Goal: Navigation & Orientation: Find specific page/section

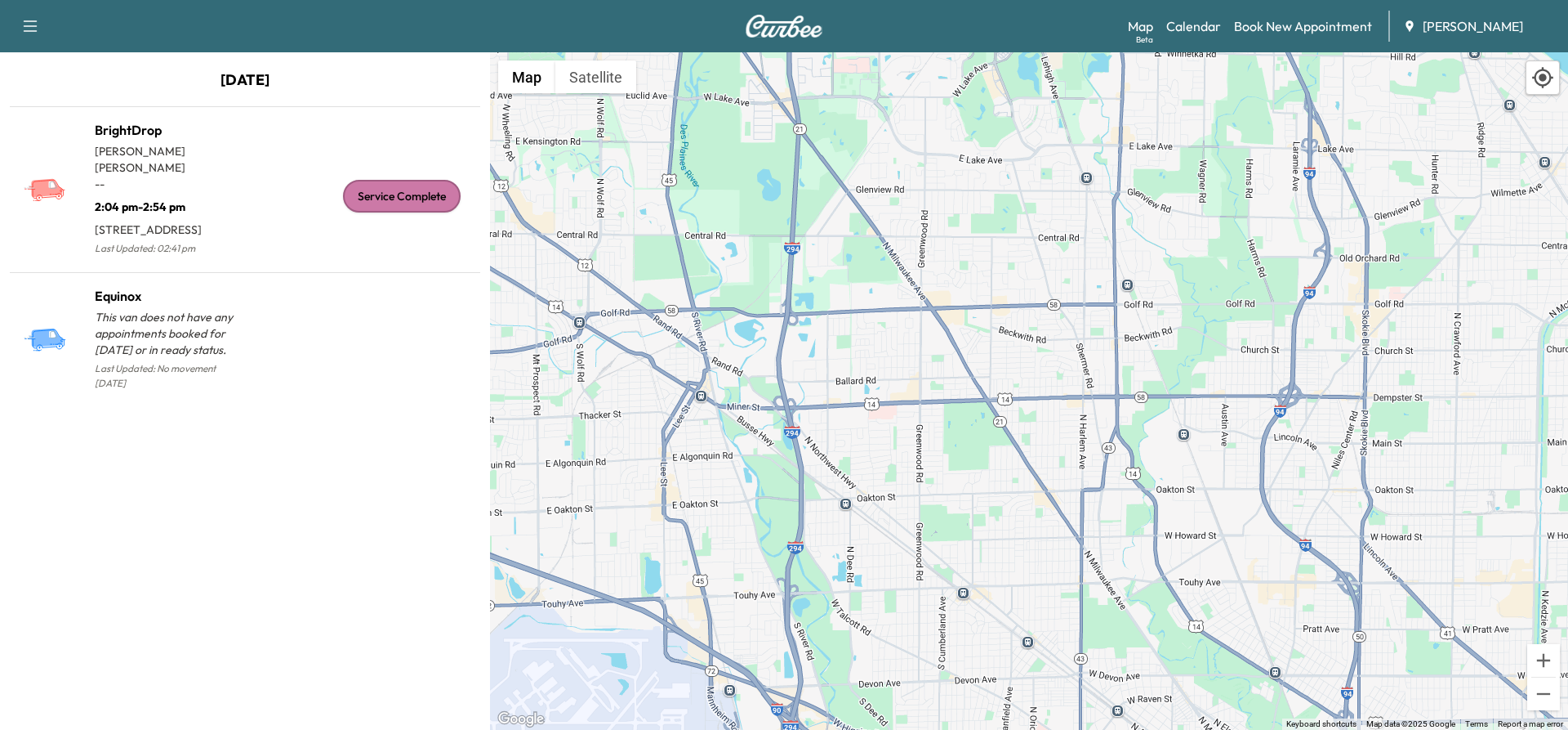
click at [625, 118] on div "To activate drag with keyboard, press Alt + Enter. Once in keyboard drag state,…" at bounding box center [1028, 391] width 1078 height 677
click at [1191, 28] on link "Calendar" at bounding box center [1194, 26] width 54 height 19
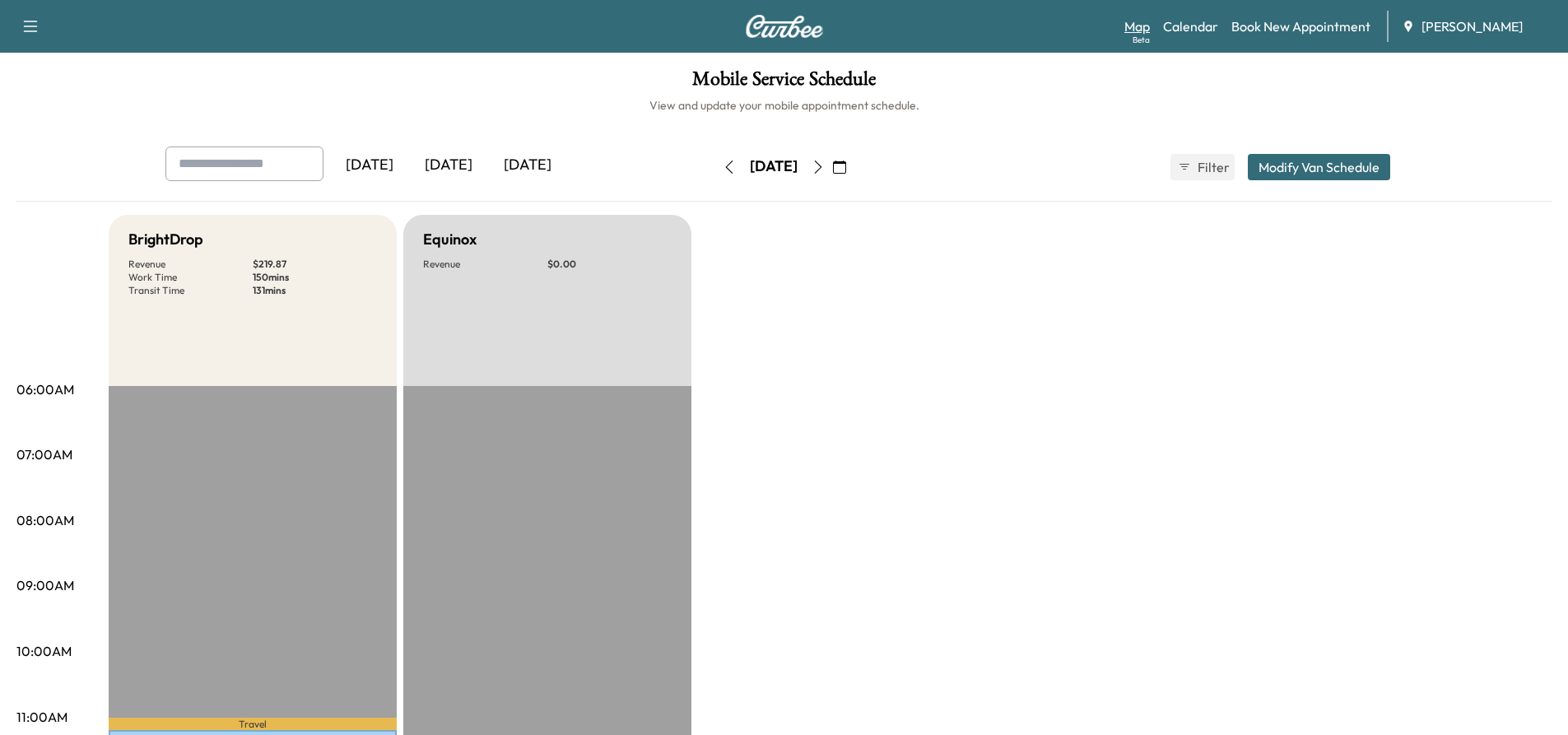
click at [1144, 27] on link "Map Beta" at bounding box center [1137, 26] width 26 height 19
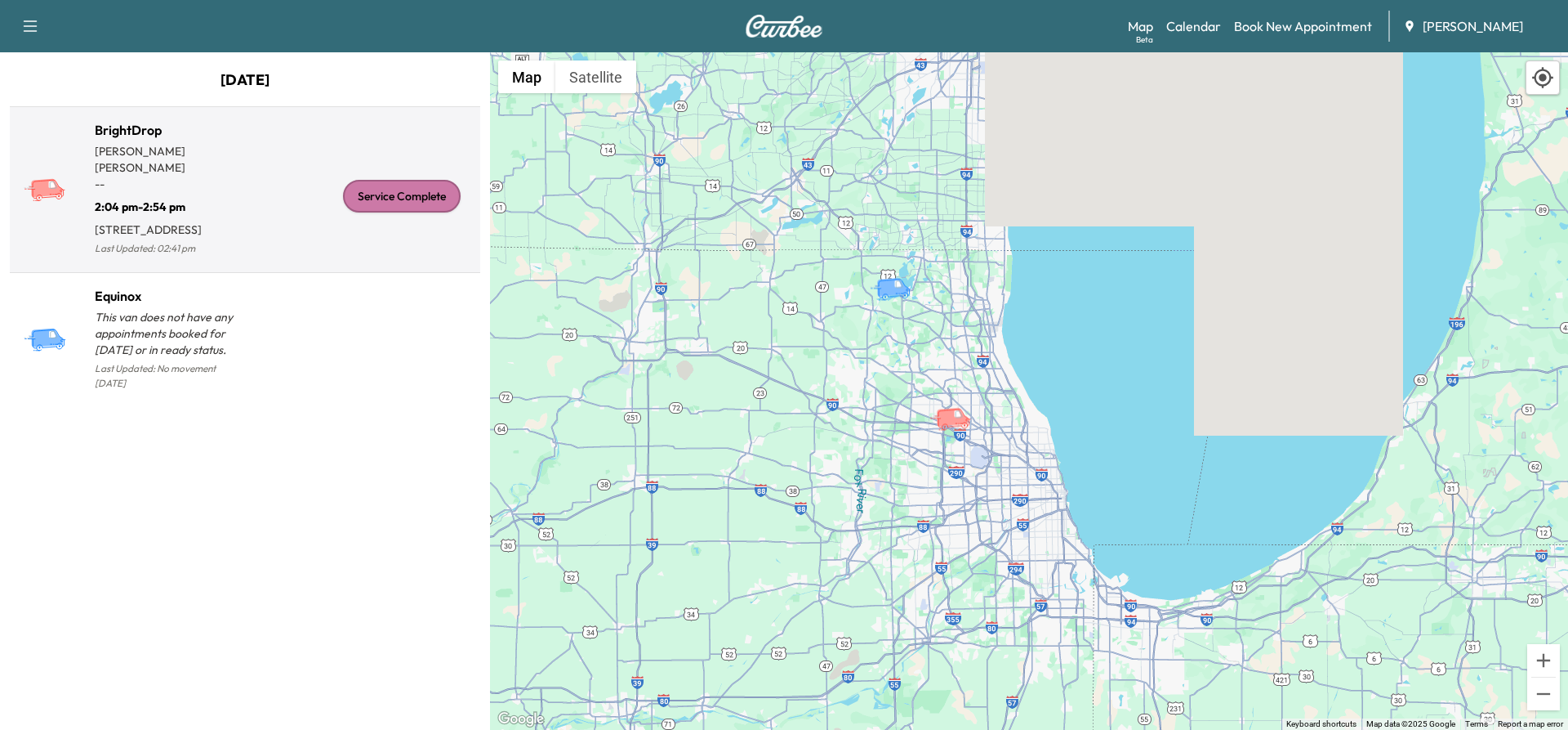
click at [186, 215] on p "[STREET_ADDRESS]" at bounding box center [170, 226] width 151 height 23
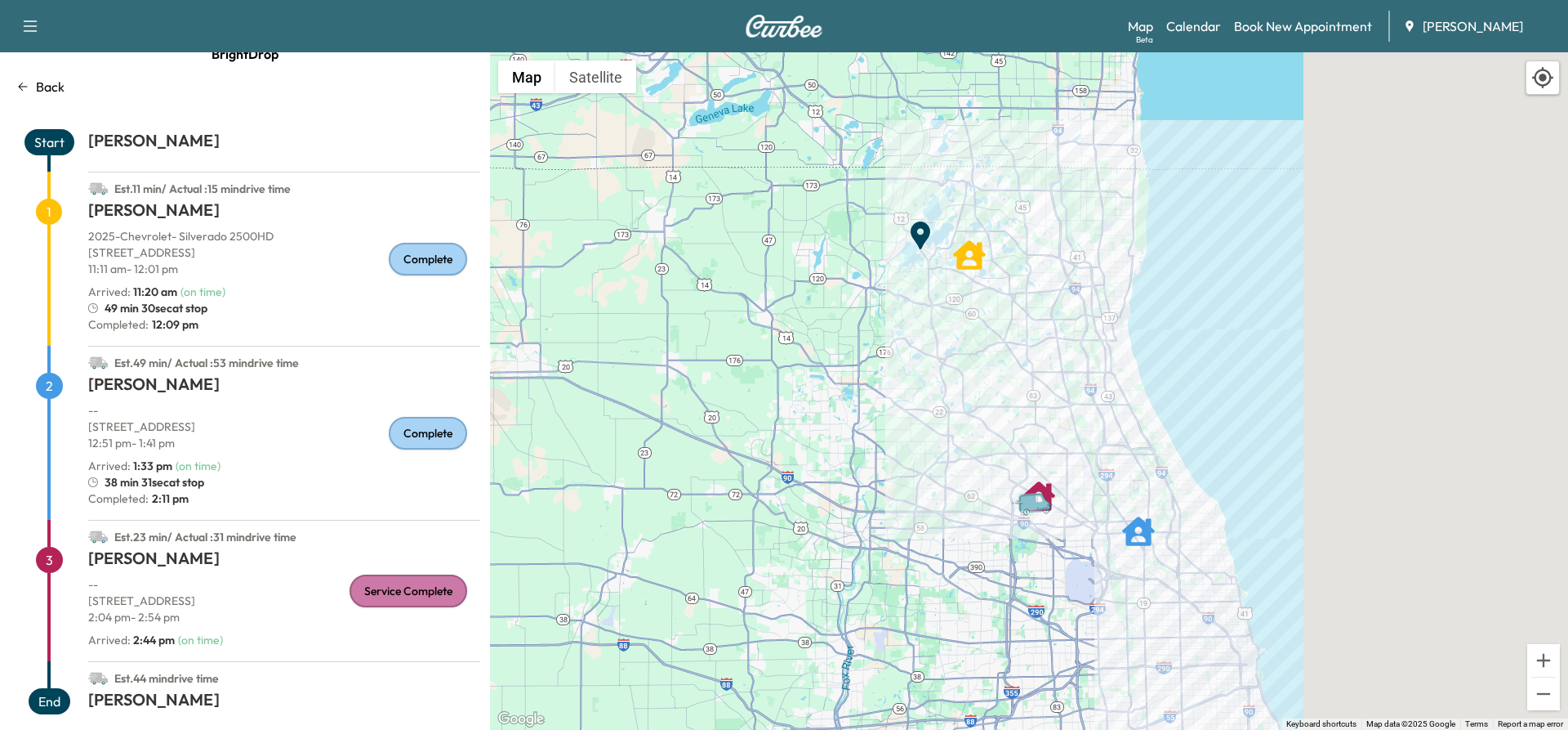
scroll to position [48, 0]
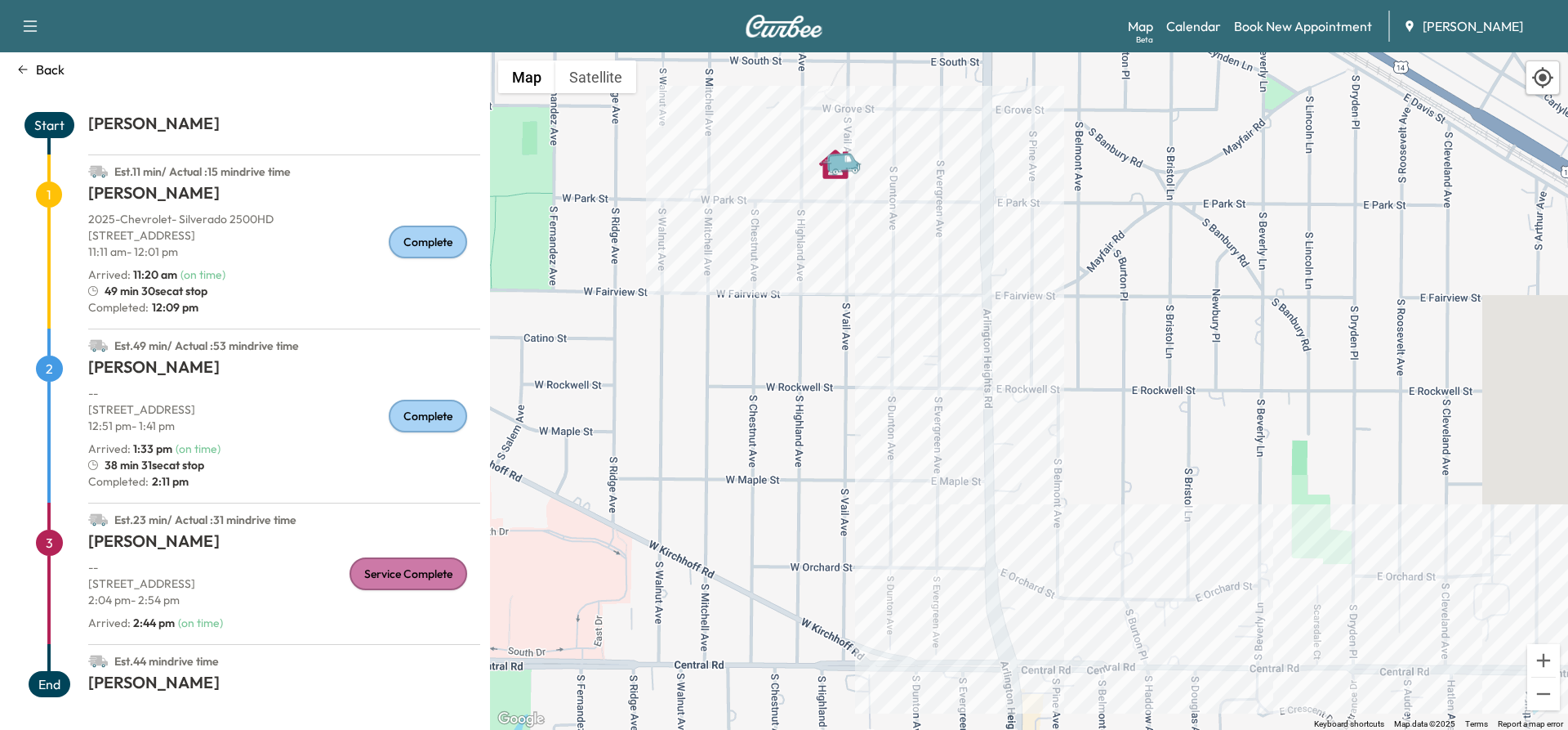
drag, startPoint x: 1179, startPoint y: 475, endPoint x: 1083, endPoint y: 199, distance: 292.2
click at [1083, 199] on div "To activate drag with keyboard, press Alt + Enter. Once in keyboard drag state,…" at bounding box center [1028, 391] width 1078 height 677
